Goal: Information Seeking & Learning: Check status

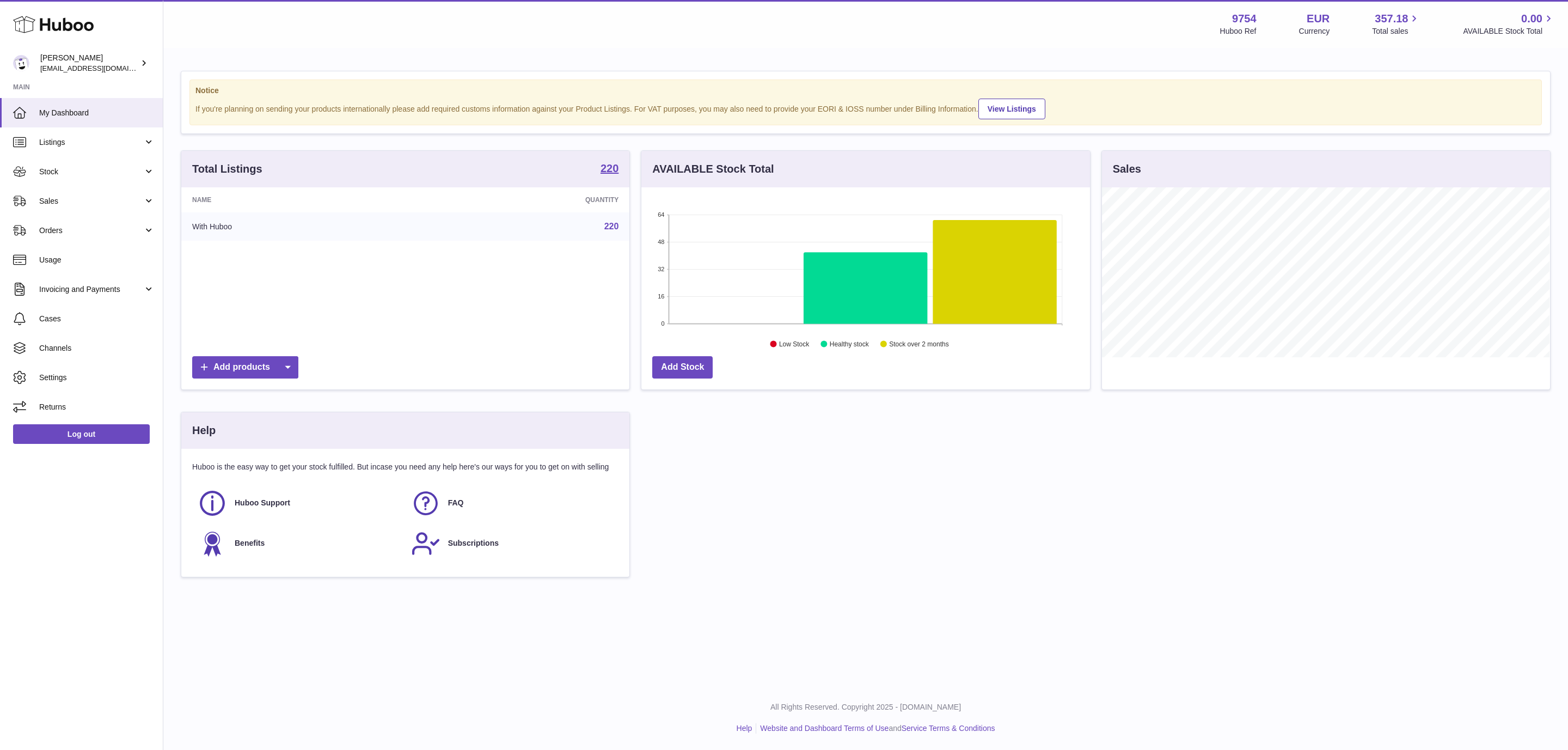
scroll to position [170, 448]
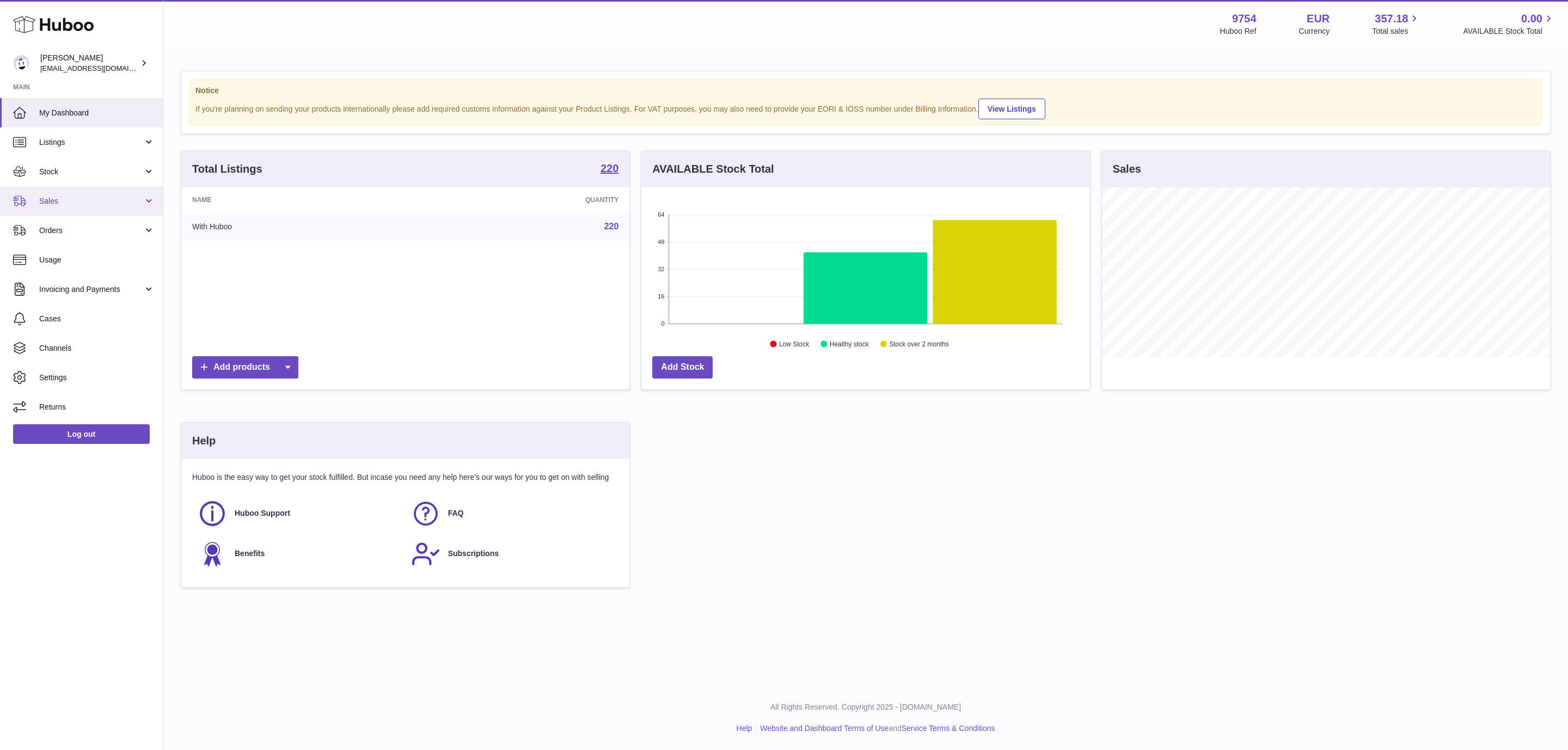
click at [85, 197] on span "Sales" at bounding box center [91, 201] width 104 height 11
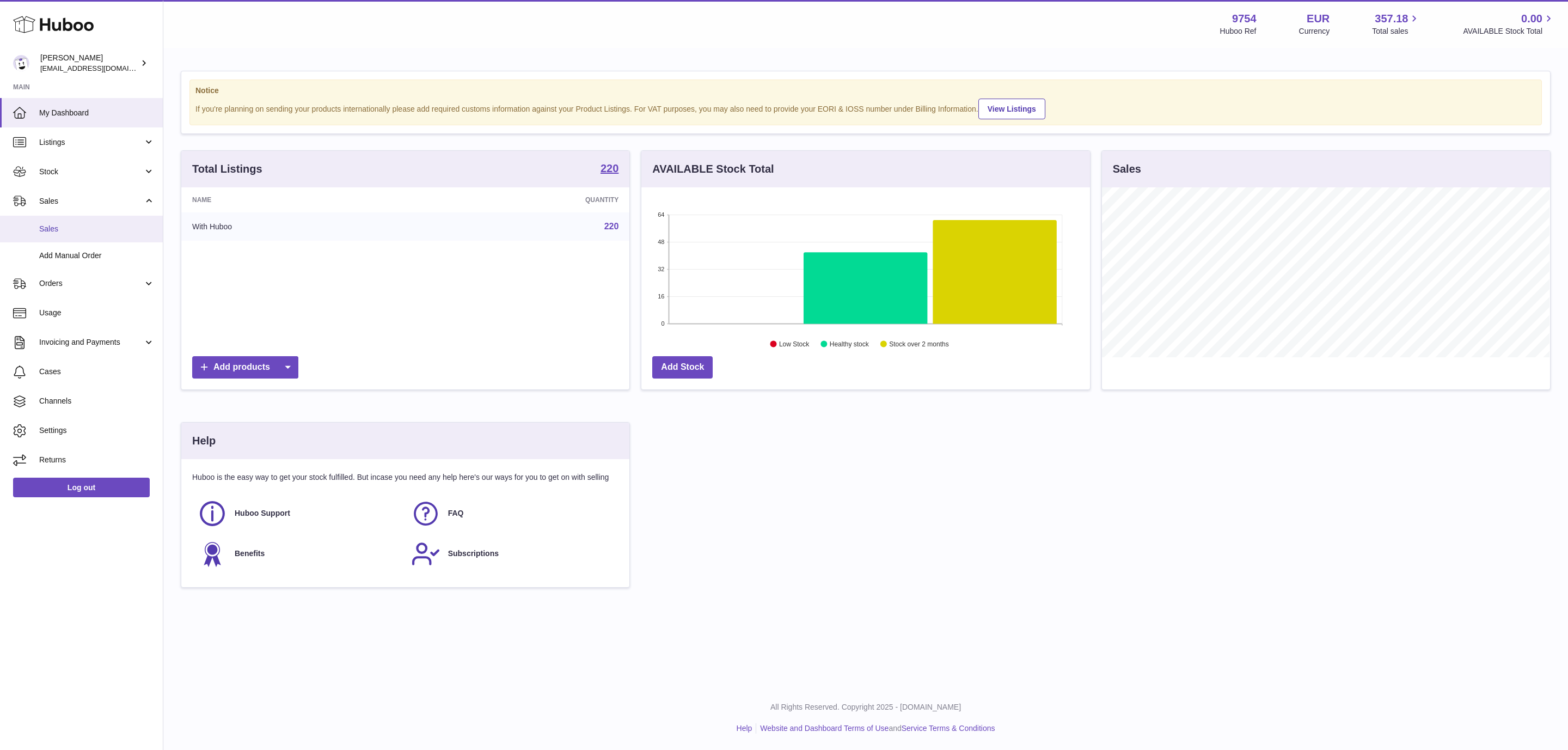
click at [78, 225] on span "Sales" at bounding box center [97, 229] width 116 height 11
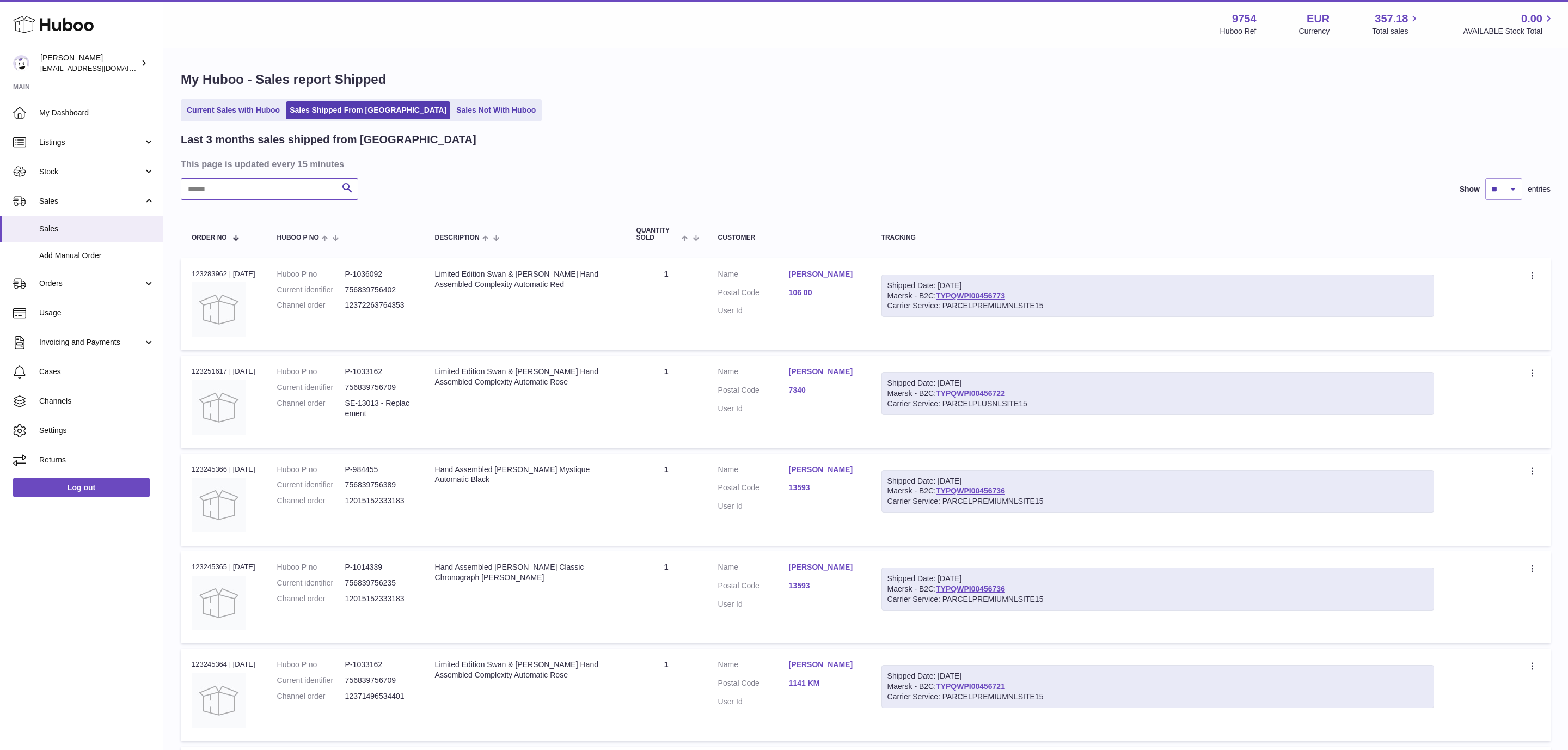
click at [323, 188] on input "text" at bounding box center [269, 188] width 177 height 22
paste input "*********"
type input "*********"
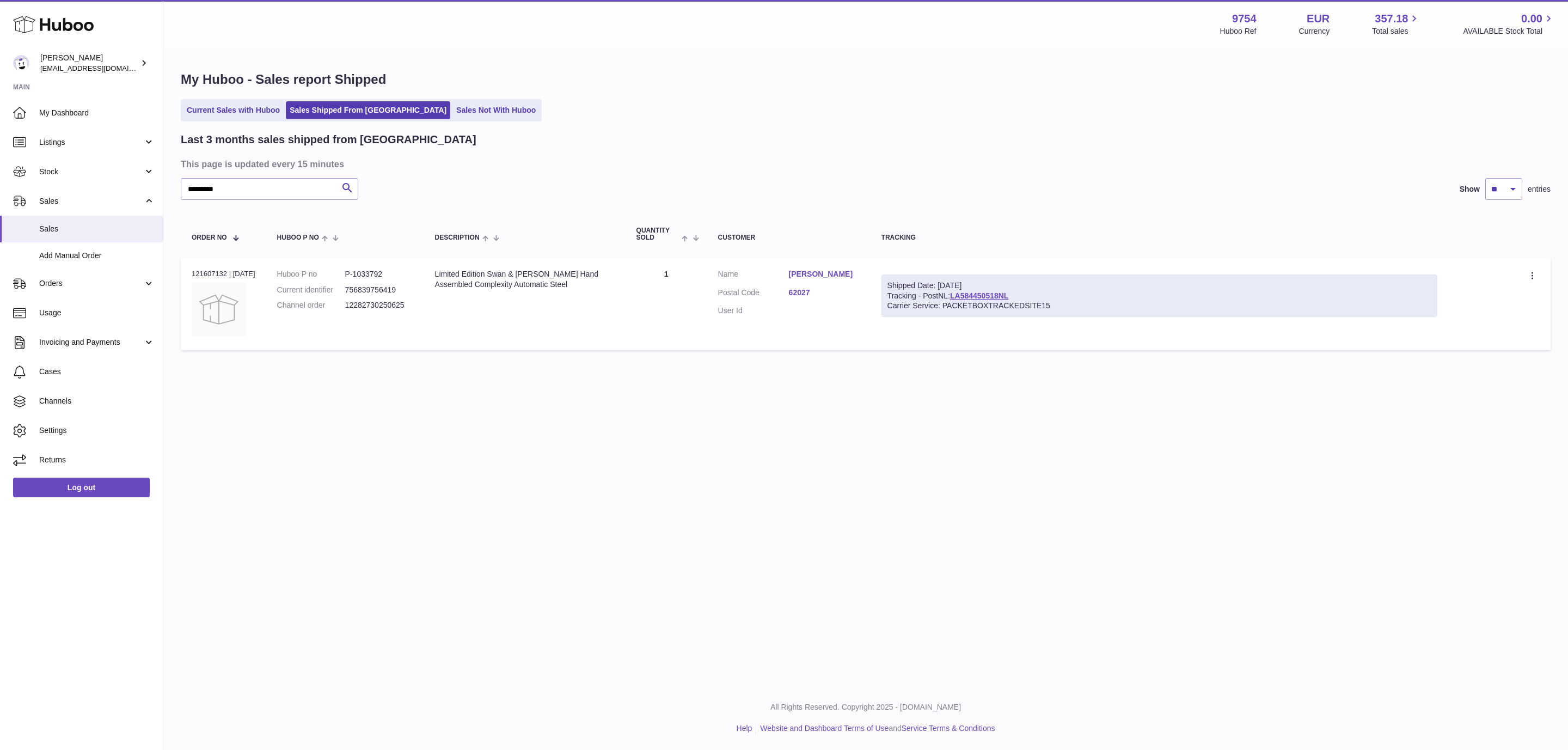
click at [395, 305] on dd "12282730250625" at bounding box center [379, 305] width 68 height 11
copy dd "12282730250625"
drag, startPoint x: 395, startPoint y: 277, endPoint x: 343, endPoint y: 276, distance: 52.0
click at [343, 276] on dl "Huboo P no P-1033792 Current identifier 756839756419 Channel order 122827302506…" at bounding box center [345, 293] width 136 height 47
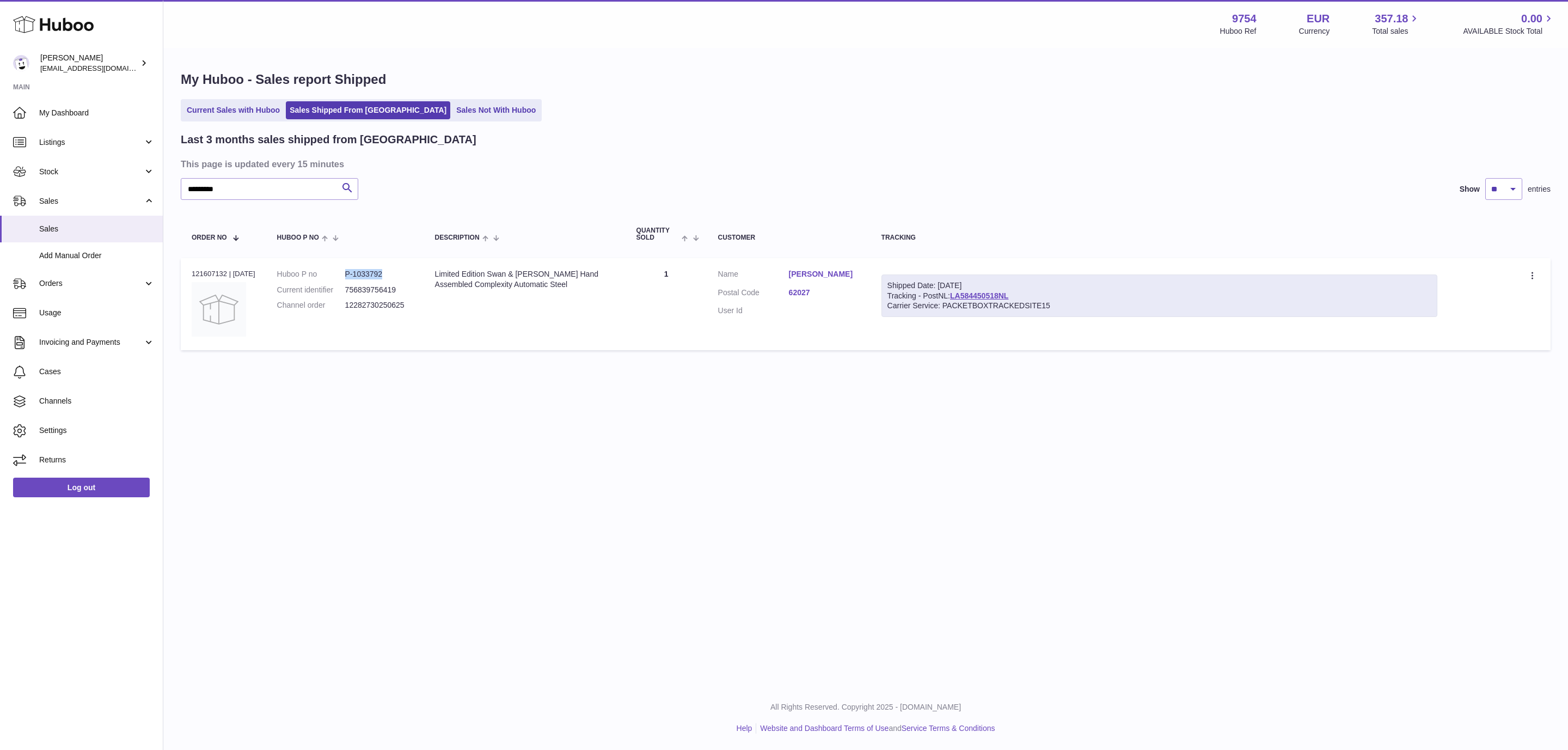
copy dl "P-1033792"
